Goal: Task Accomplishment & Management: Manage account settings

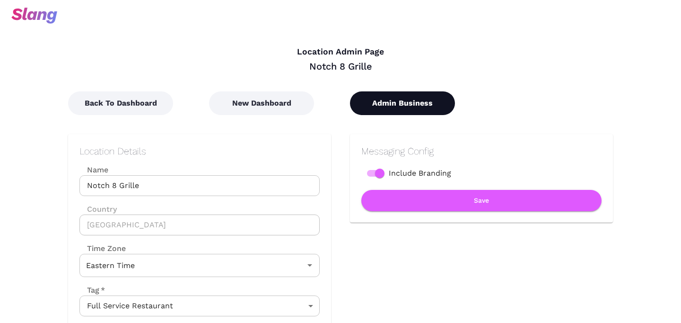
click at [386, 110] on button "Admin Business" at bounding box center [402, 103] width 105 height 24
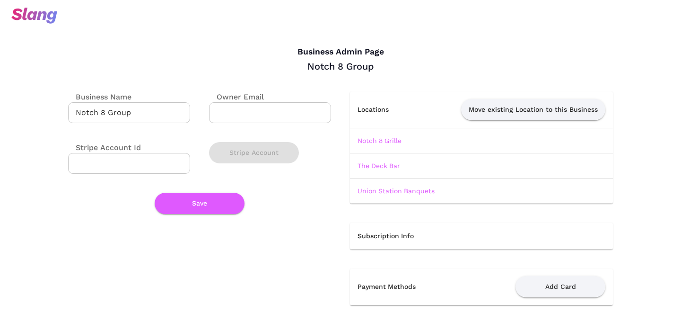
scroll to position [1, 0]
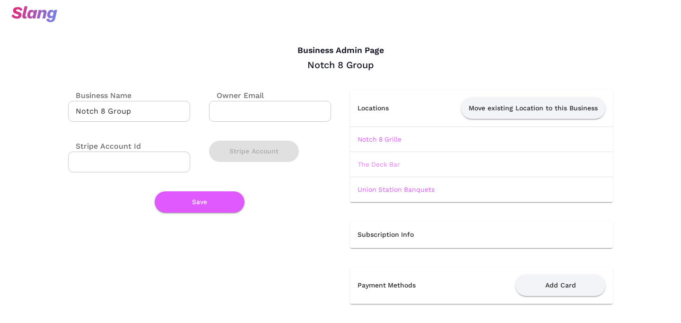
click at [374, 162] on link "The Deck Bar" at bounding box center [379, 164] width 43 height 8
click at [380, 190] on link "Union Station Banquets" at bounding box center [396, 189] width 77 height 8
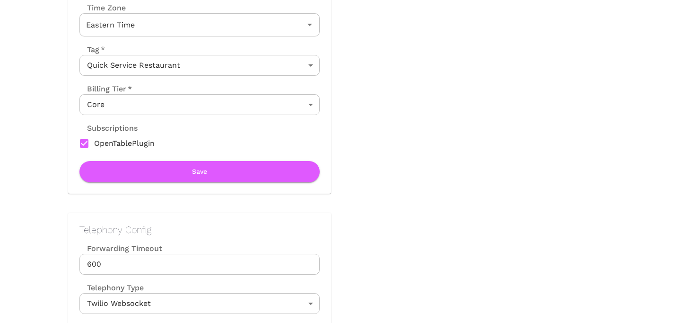
scroll to position [222, 0]
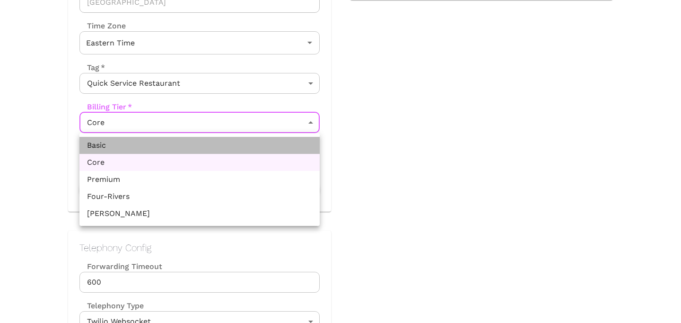
click at [247, 146] on li "Basic" at bounding box center [199, 145] width 240 height 17
type input "Basic"
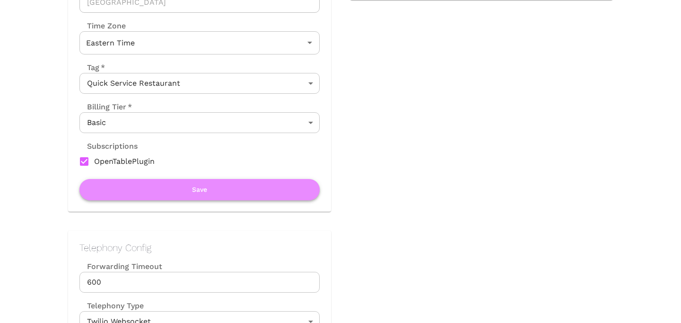
click at [245, 183] on button "Save" at bounding box center [199, 189] width 240 height 21
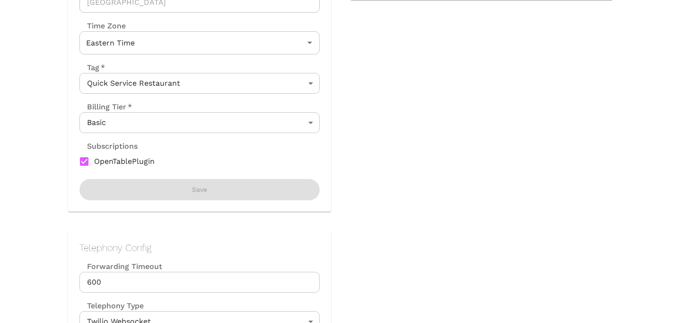
scroll to position [0, 0]
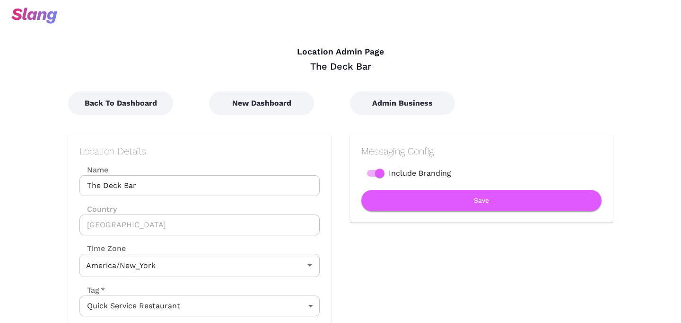
type input "Eastern Time"
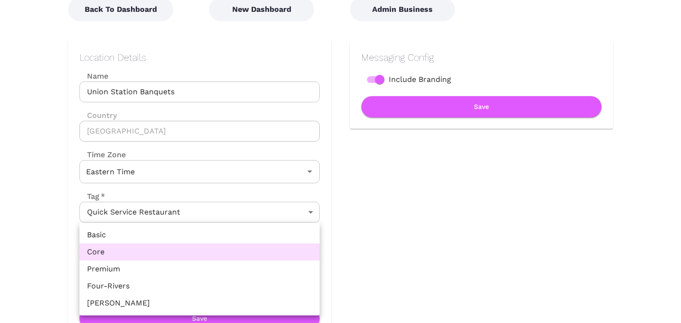
click at [277, 229] on body "Location Admin Page Union Station Banquets Back To Dashboard New Dashboard Admi…" at bounding box center [340, 67] width 681 height 323
click at [251, 238] on li "Basic" at bounding box center [199, 234] width 240 height 17
type input "Basic"
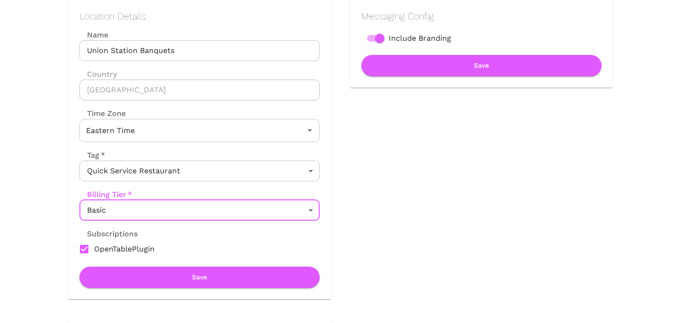
scroll to position [135, 0]
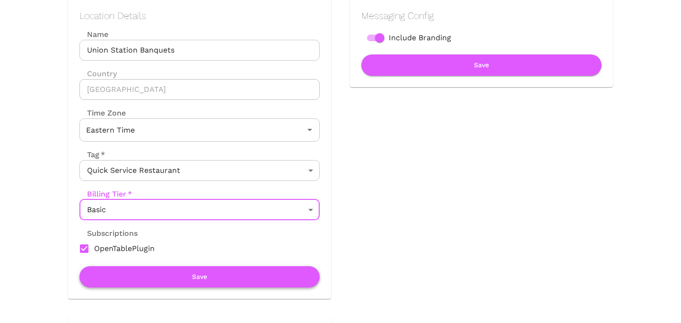
click at [239, 277] on button "Save" at bounding box center [199, 276] width 240 height 21
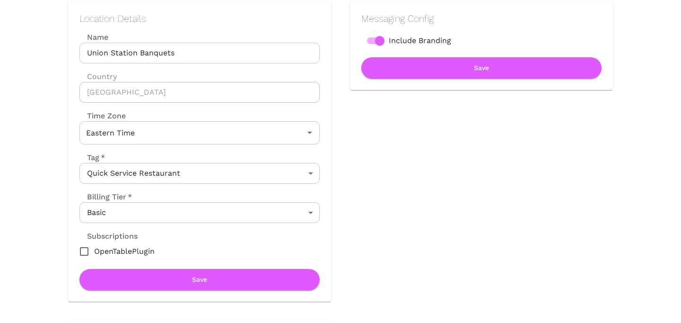
scroll to position [132, 0]
